Goal: Information Seeking & Learning: Learn about a topic

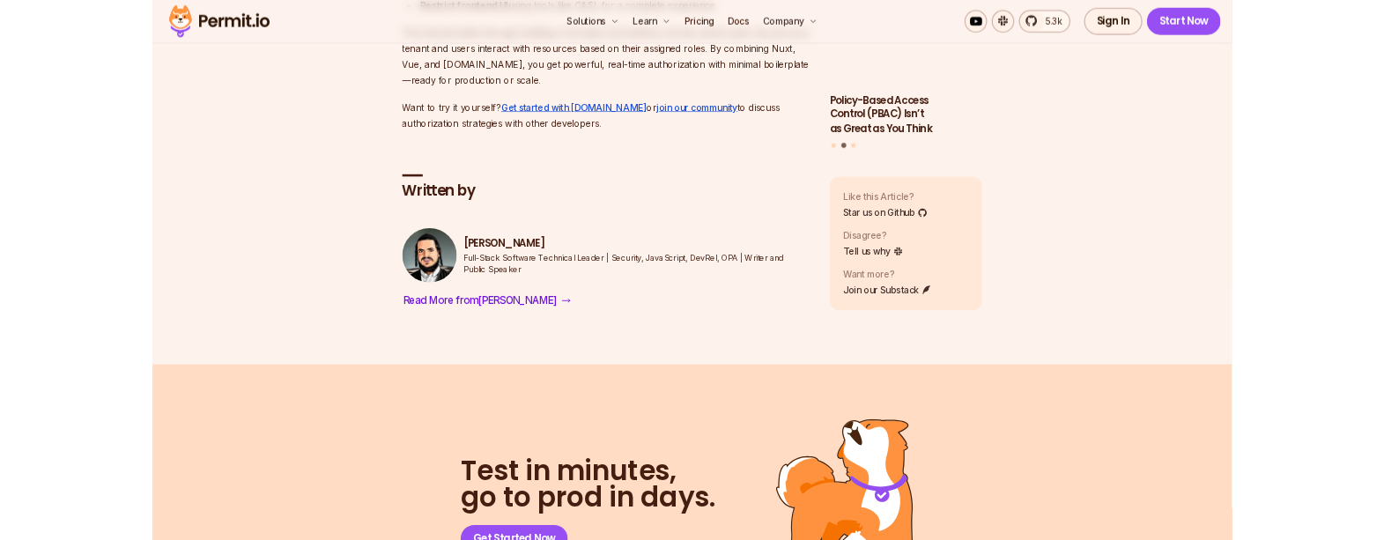
scroll to position [11036, 0]
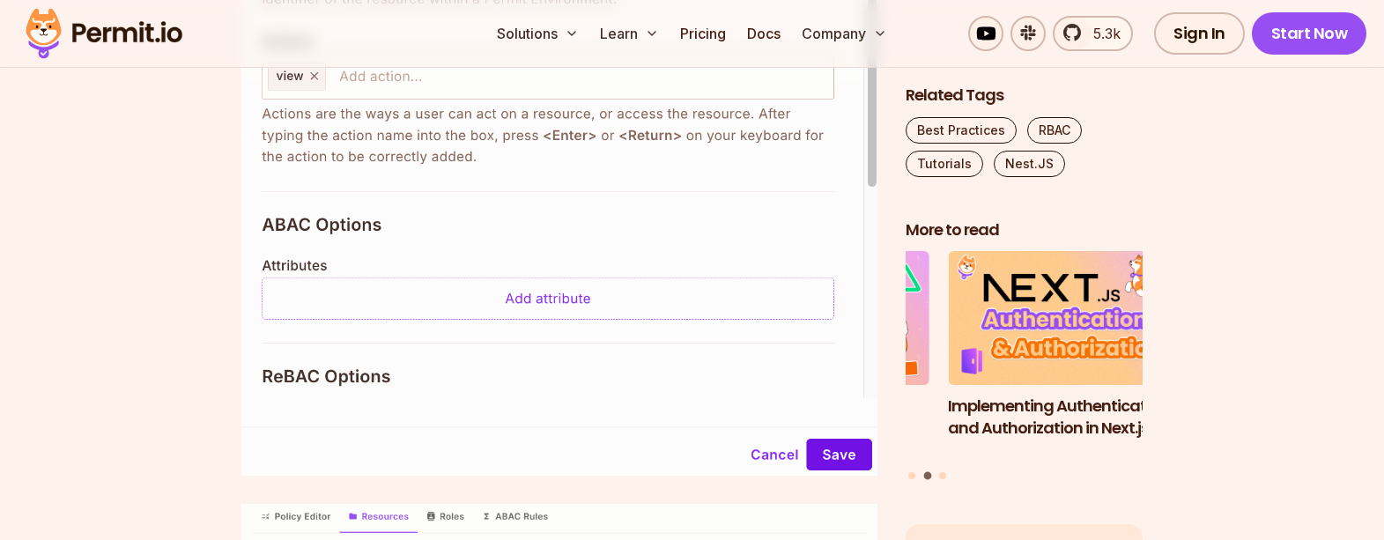
scroll to position [9011, 0]
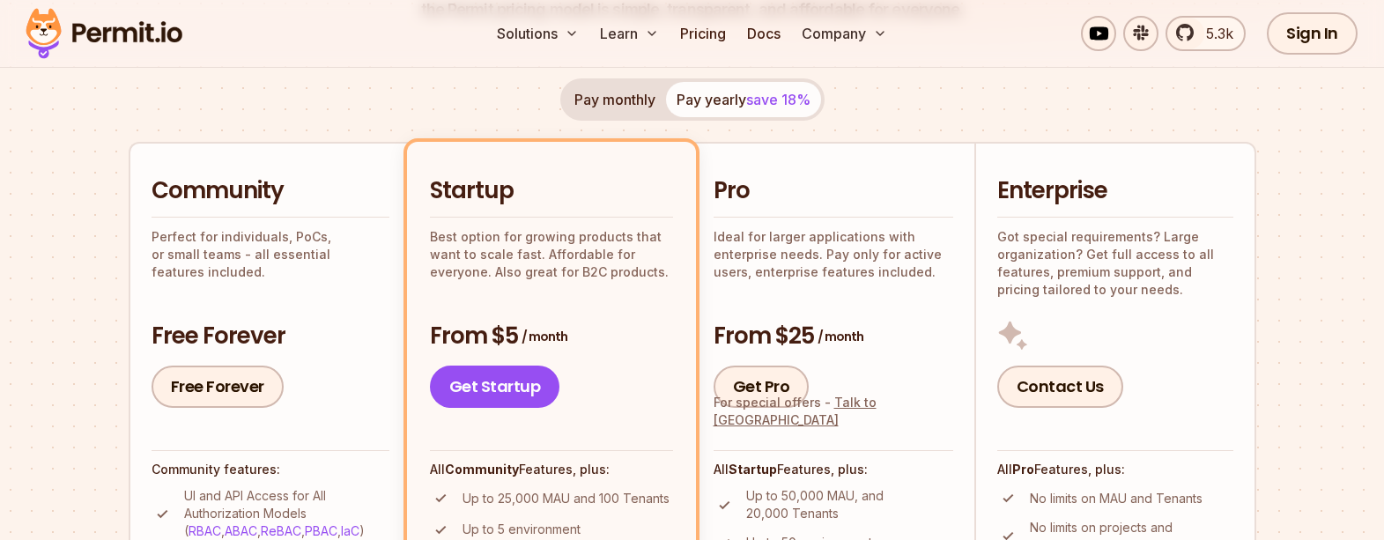
click at [353, 294] on div "Community Perfect for individuals, PoCs, or small teams - all essential feature…" at bounding box center [271, 291] width 238 height 233
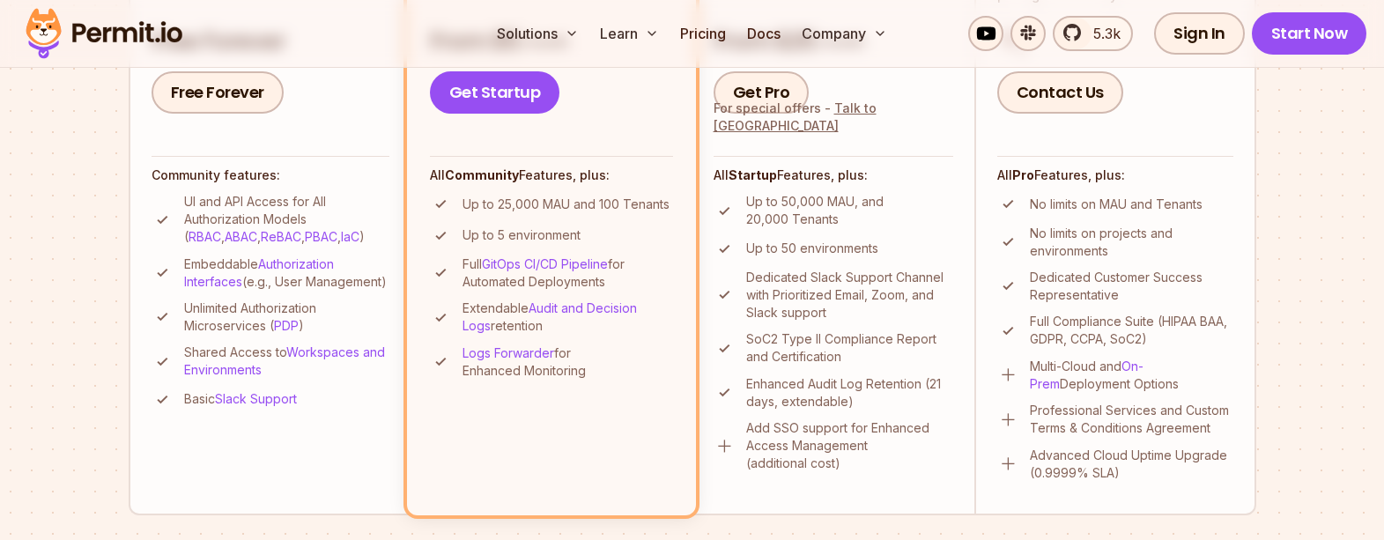
scroll to position [623, 0]
